Goal: Task Accomplishment & Management: Manage account settings

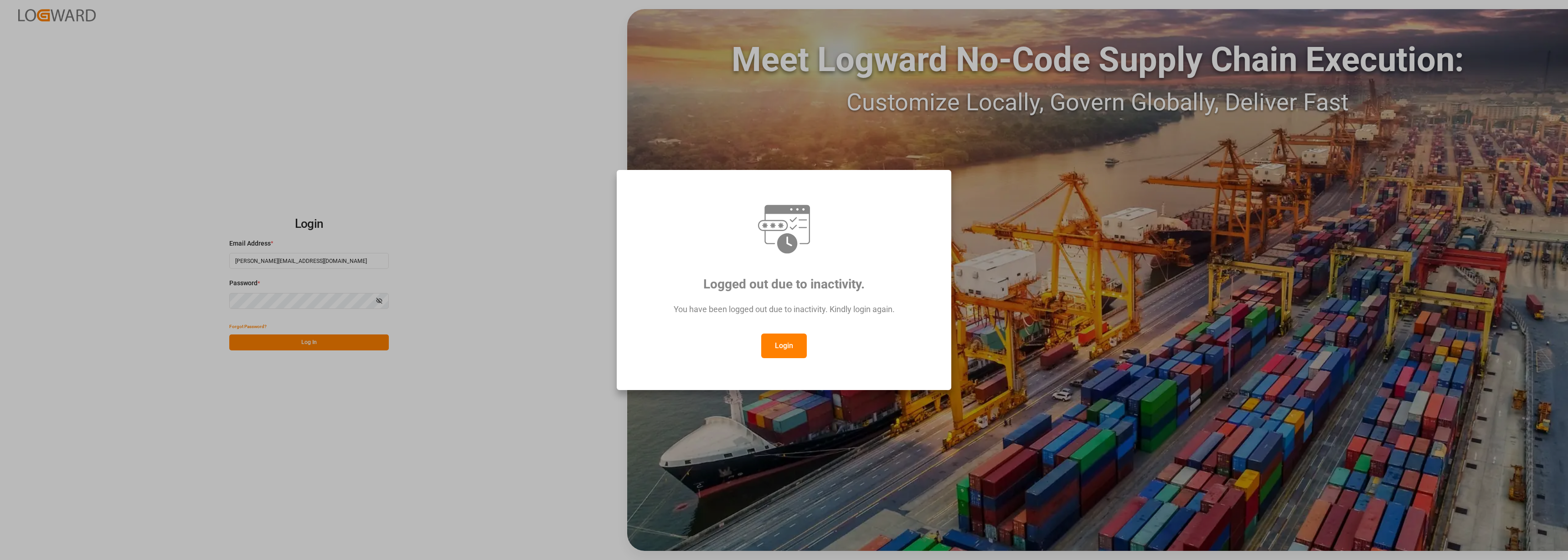
click at [775, 353] on button "Login" at bounding box center [784, 346] width 46 height 25
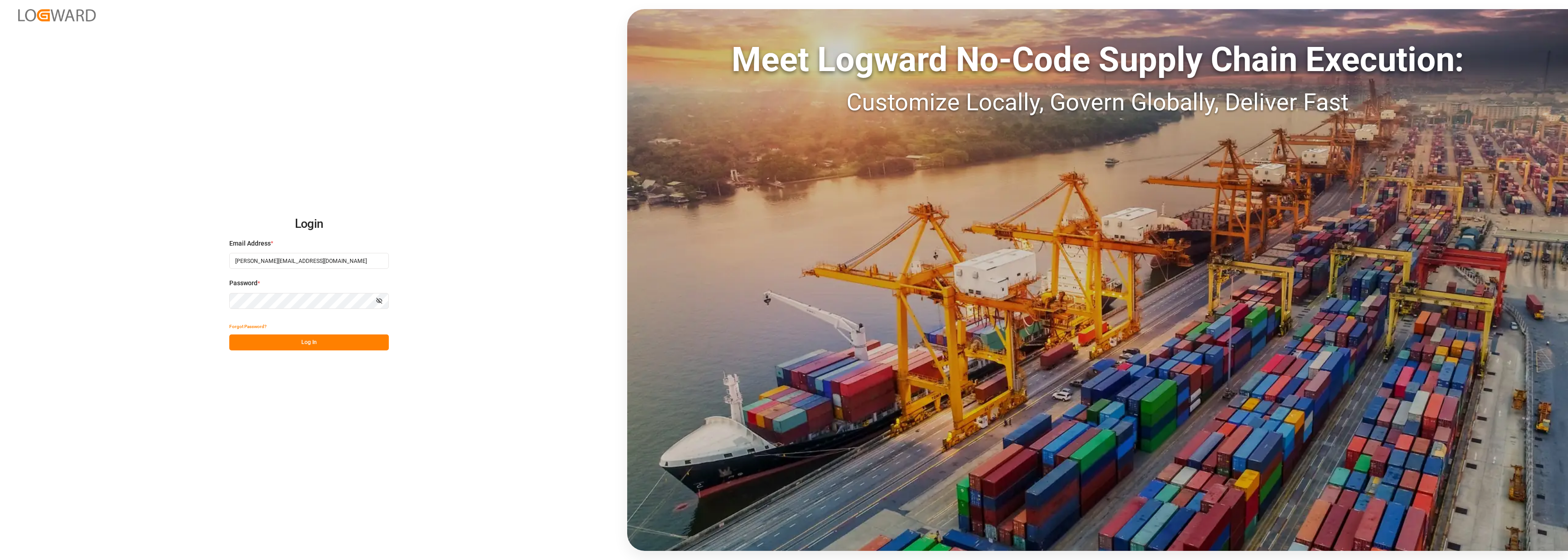
click at [306, 342] on button "Log In" at bounding box center [309, 342] width 160 height 16
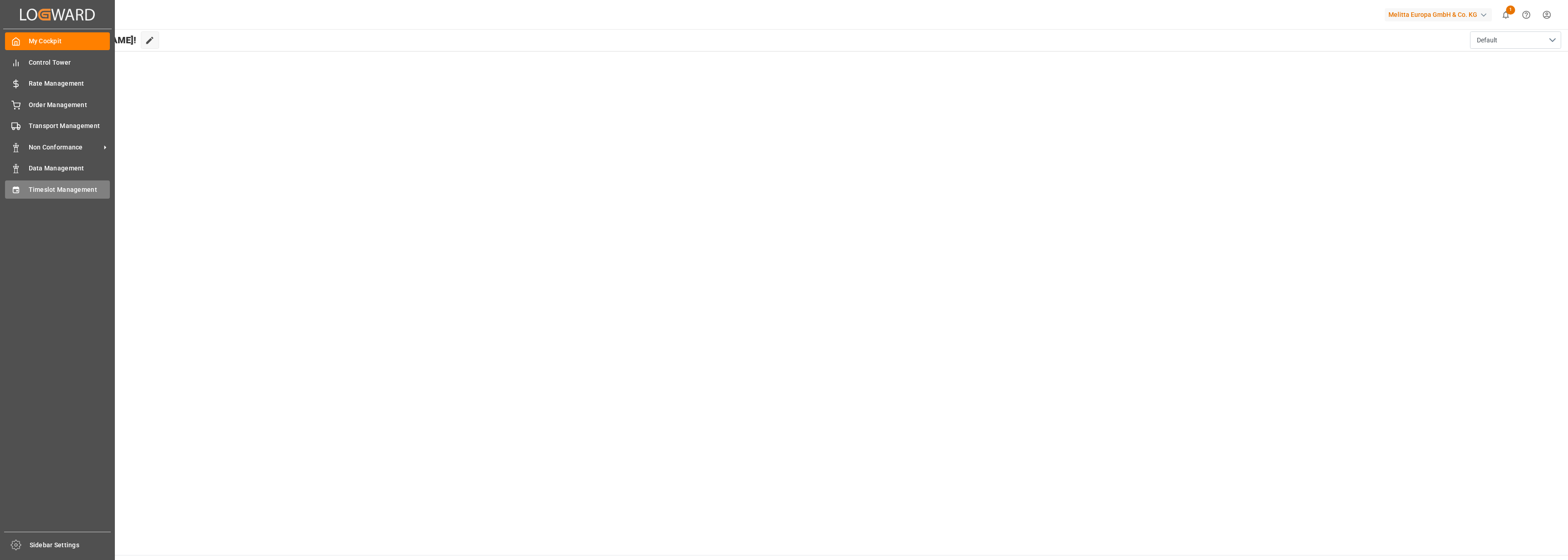
click at [49, 190] on span "Timeslot Management" at bounding box center [69, 190] width 82 height 9
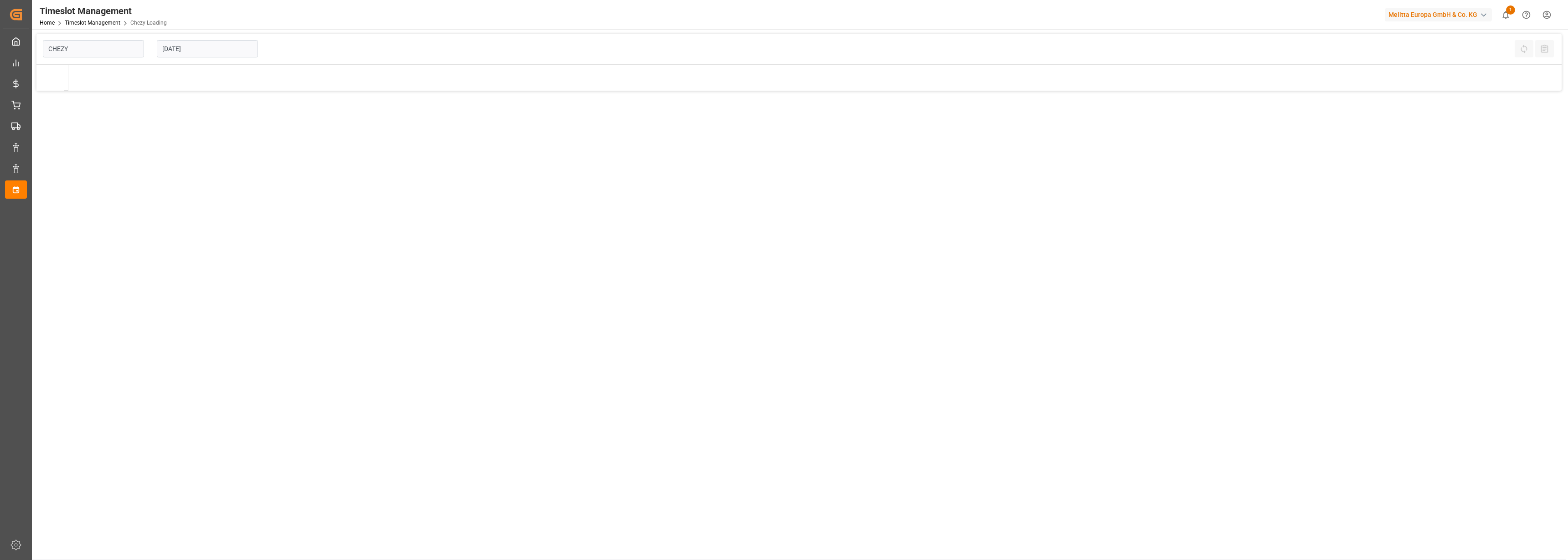
type input "Chezy Loading"
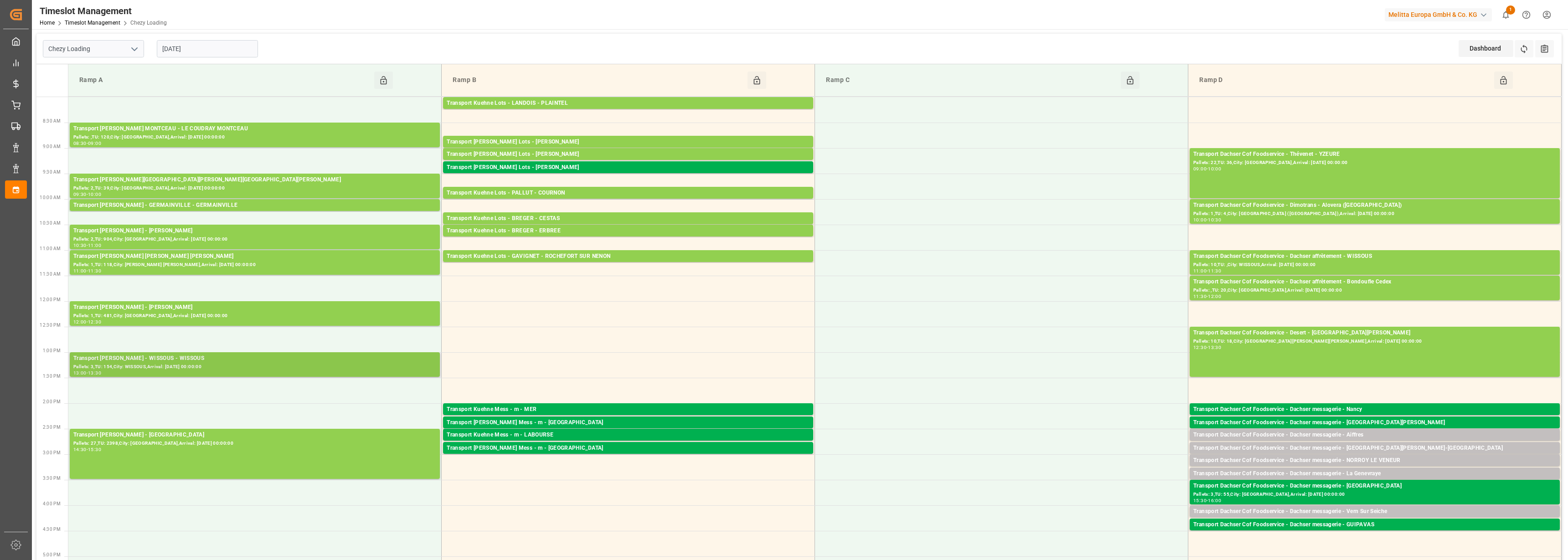
click at [180, 363] on div "Pallets: 3,TU: 154,City: WISSOUS,Arrival: [DATE] 00:00:00" at bounding box center [255, 367] width 362 height 8
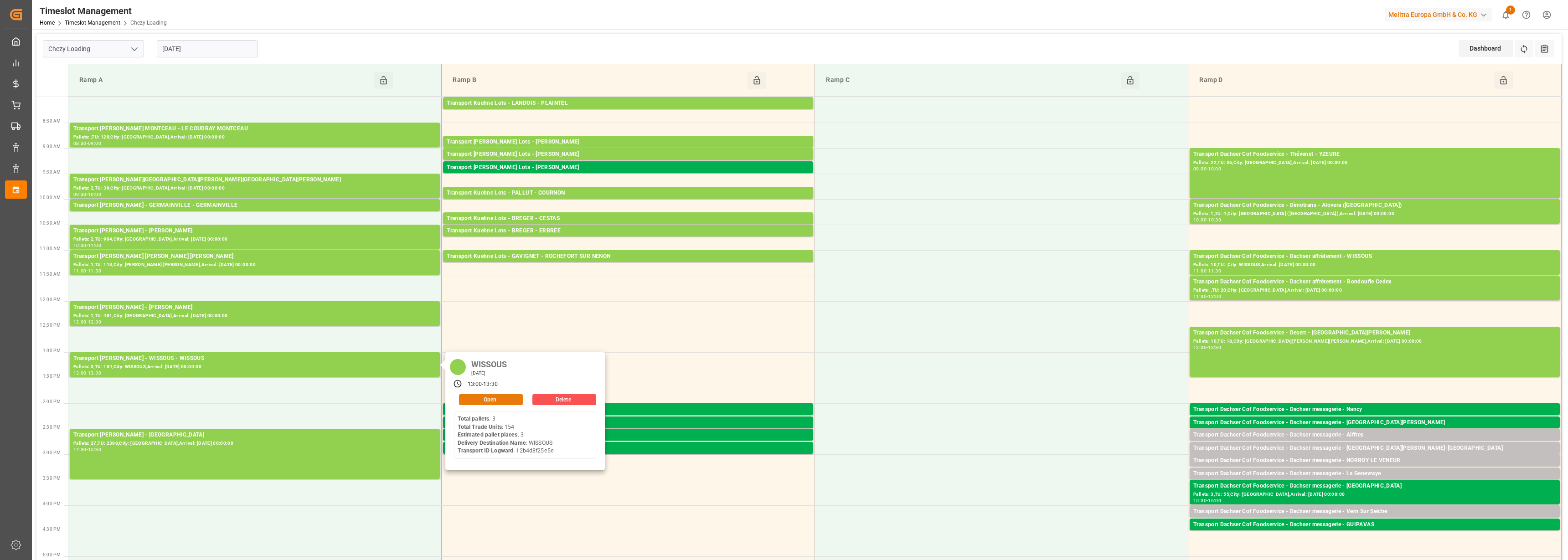
click at [490, 401] on button "Open" at bounding box center [491, 400] width 64 height 11
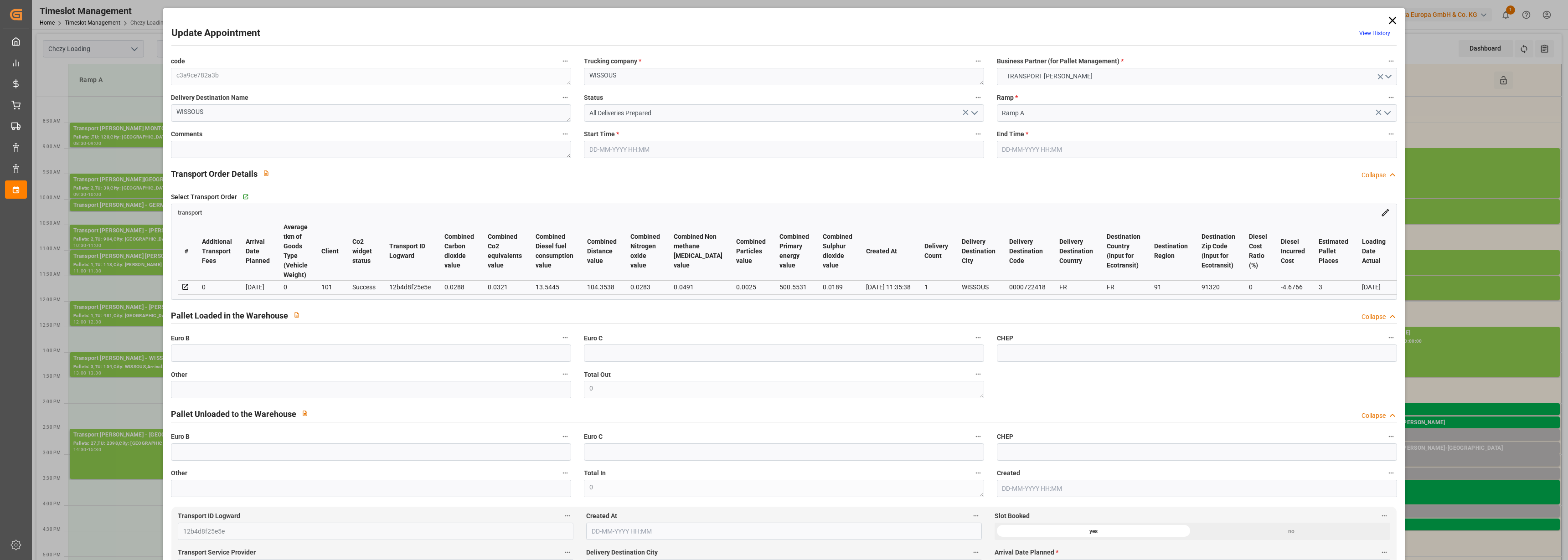
type input "[DATE] 13:00"
type input "[DATE] 13:30"
type input "[DATE] 15:04"
type input "[DATE] 11:35"
type input "[DATE]"
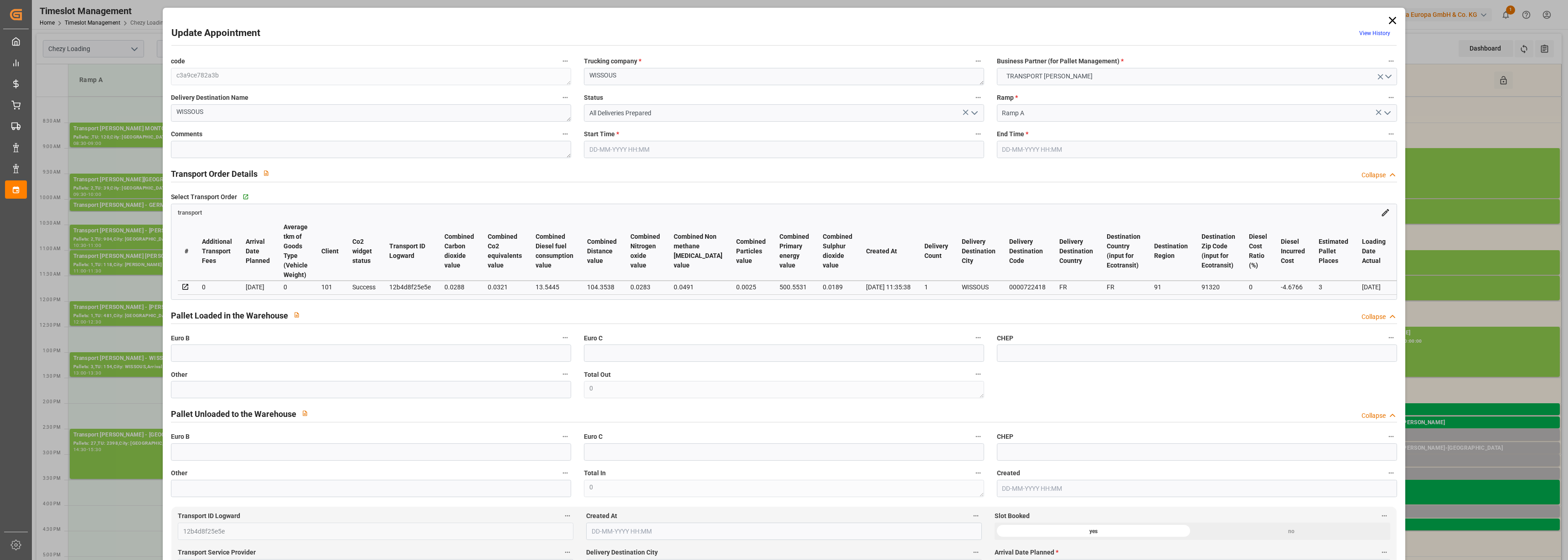
type input "[DATE]"
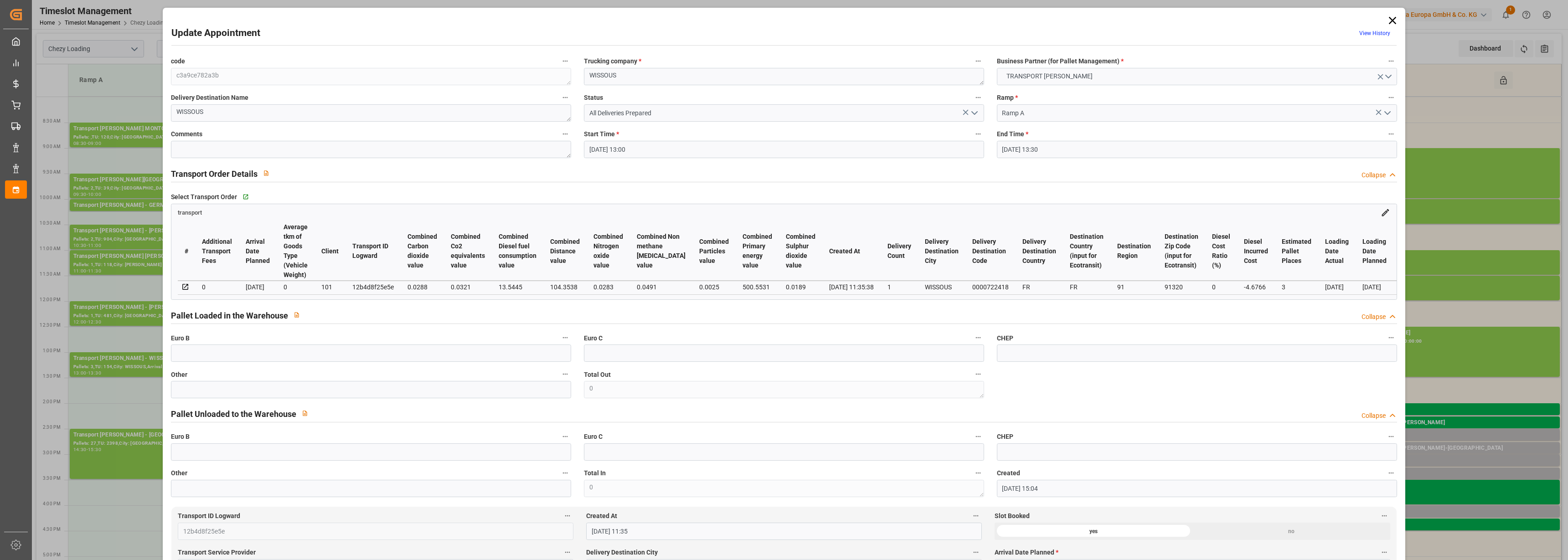
click at [125, 514] on div "Update Appointment View History code c3a9ce782a3b Trucking company * WISSOUS Bu…" at bounding box center [784, 280] width 1568 height 560
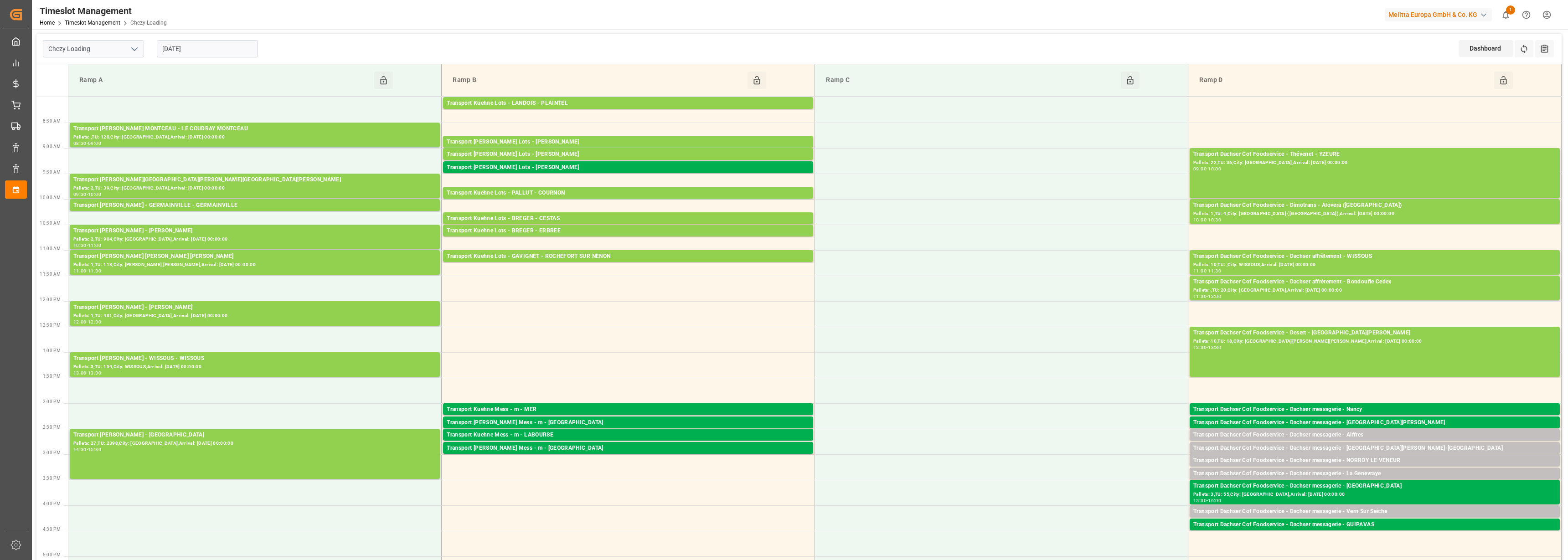
click at [178, 49] on input "[DATE]" at bounding box center [207, 49] width 101 height 17
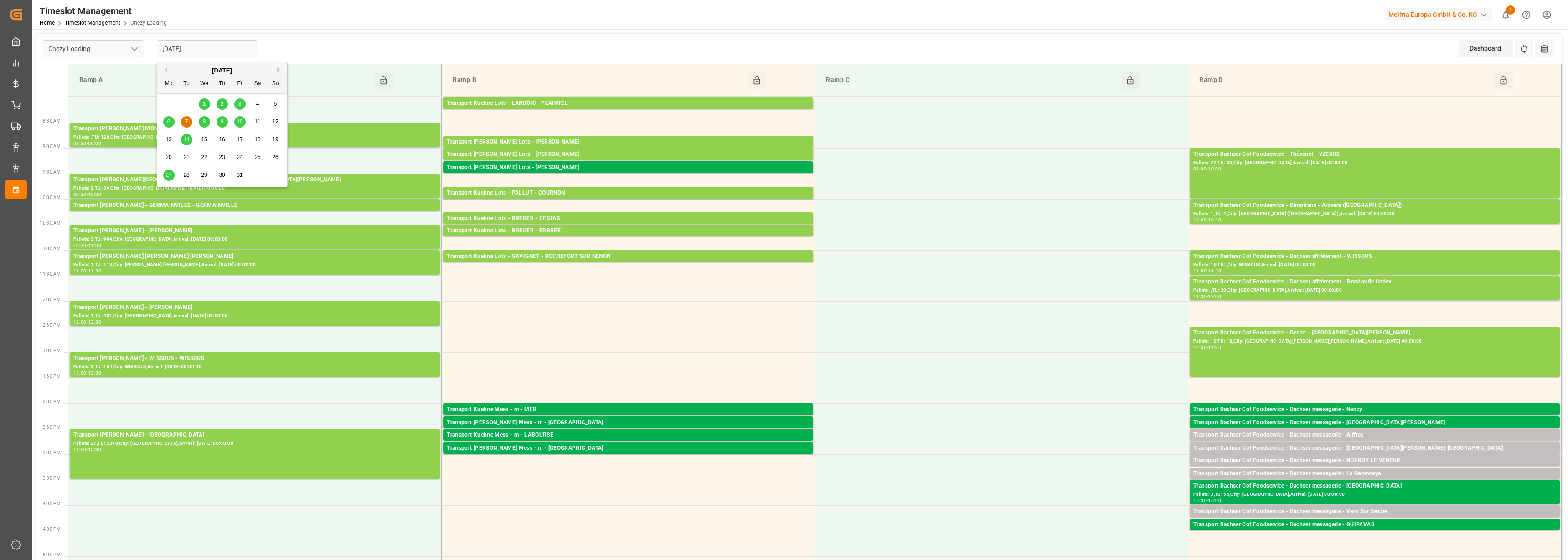
click at [206, 121] on div "8" at bounding box center [204, 122] width 12 height 11
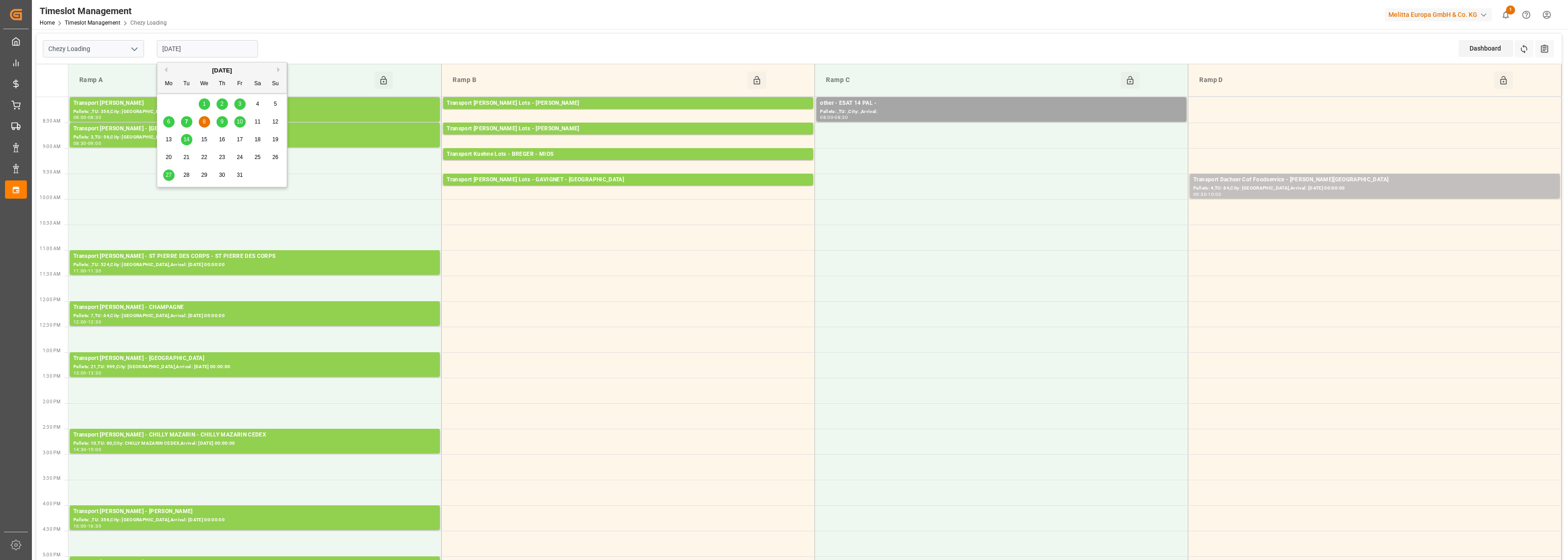
click at [173, 46] on input "[DATE]" at bounding box center [207, 49] width 101 height 17
click at [220, 122] on div "9" at bounding box center [222, 122] width 12 height 11
type input "[DATE]"
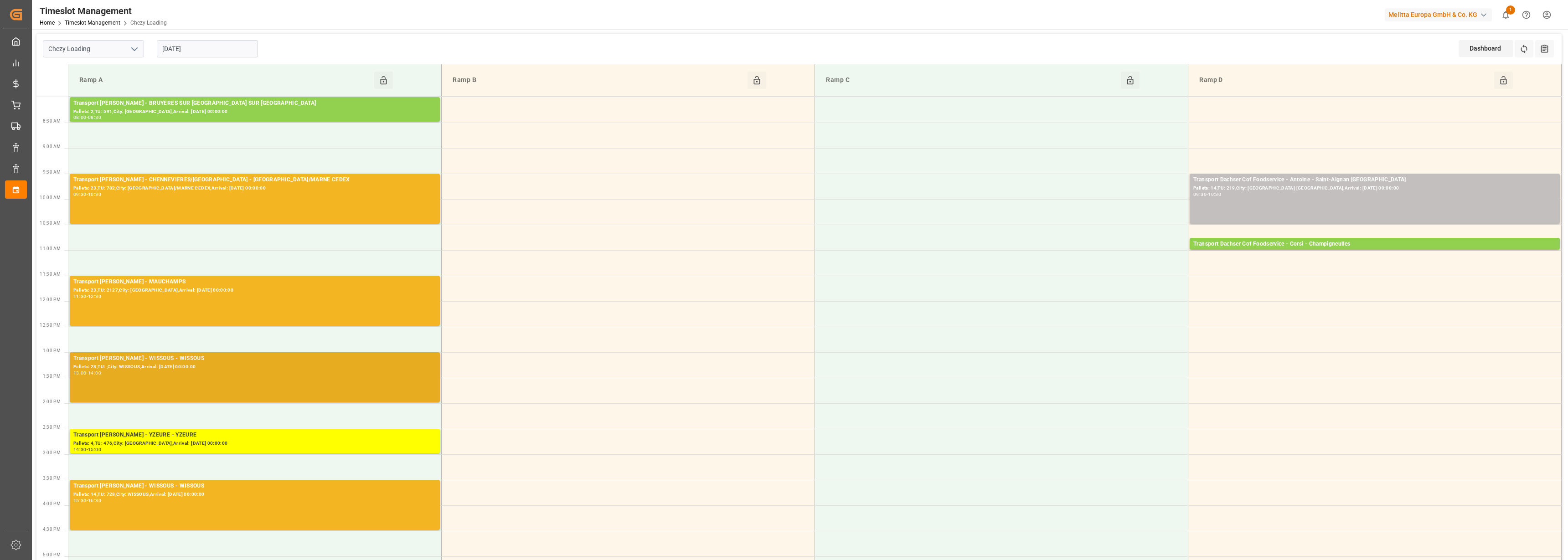
click at [196, 372] on div "13:00 - 14:00" at bounding box center [255, 373] width 362 height 5
click at [1236, 43] on div "Chezy Loading [DATE] Dashboard View Dashboard Refresh Time Slots All Audits" at bounding box center [799, 49] width 1526 height 31
